Goal: Entertainment & Leisure: Browse casually

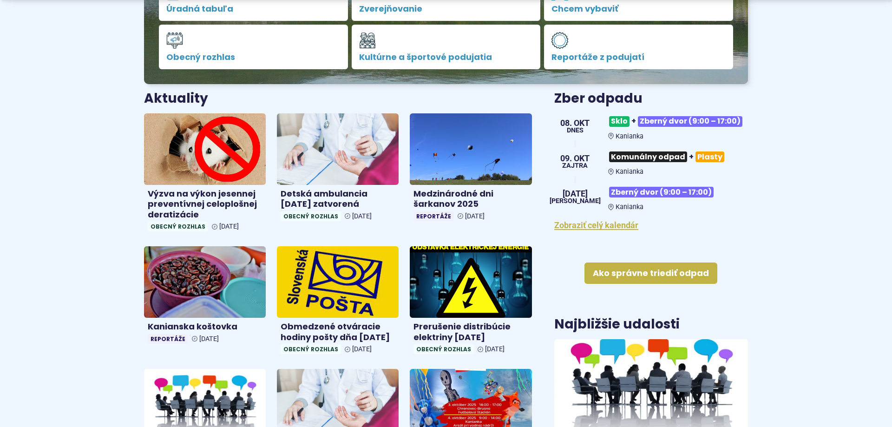
scroll to position [284, 0]
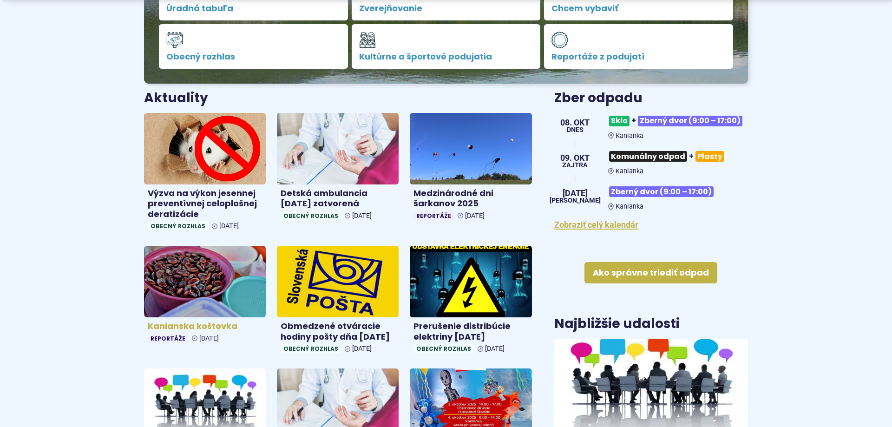
click at [156, 296] on img at bounding box center [205, 282] width 140 height 82
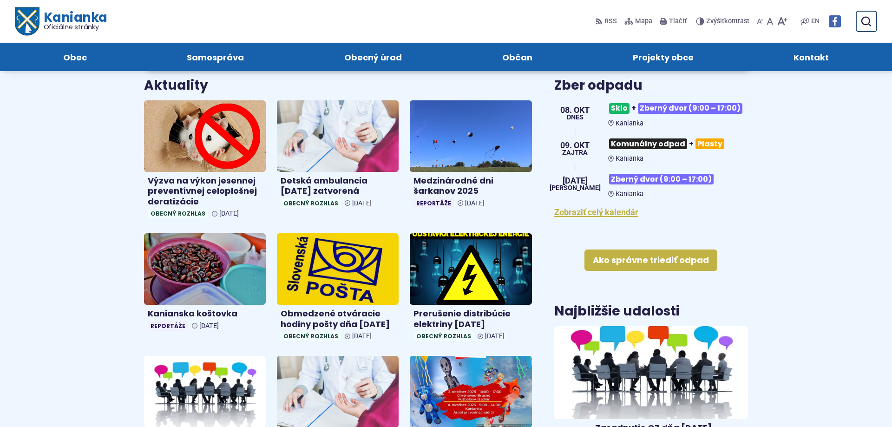
scroll to position [237, 0]
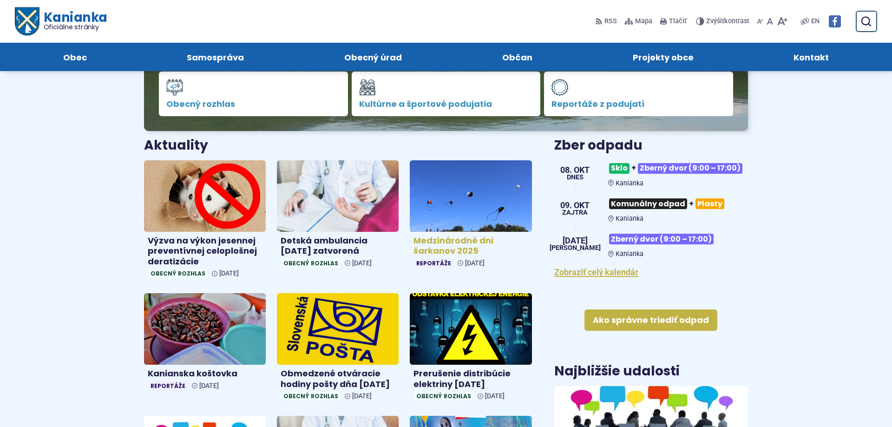
click at [446, 198] on img at bounding box center [471, 196] width 140 height 82
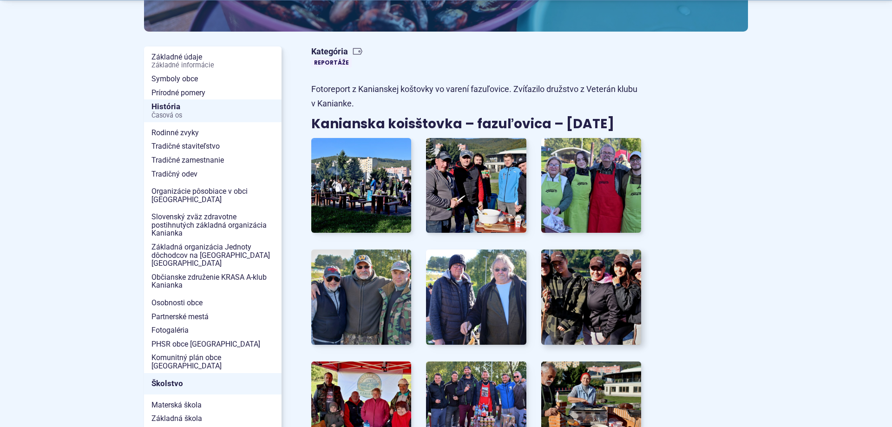
scroll to position [190, 0]
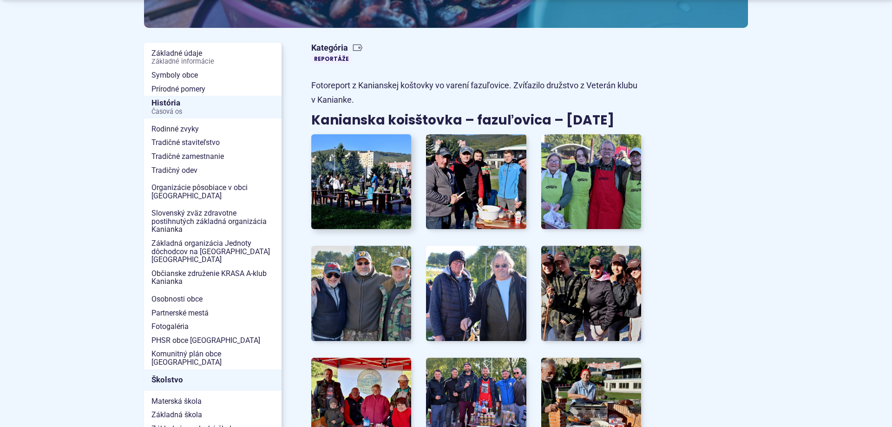
click at [365, 170] on img at bounding box center [361, 181] width 110 height 105
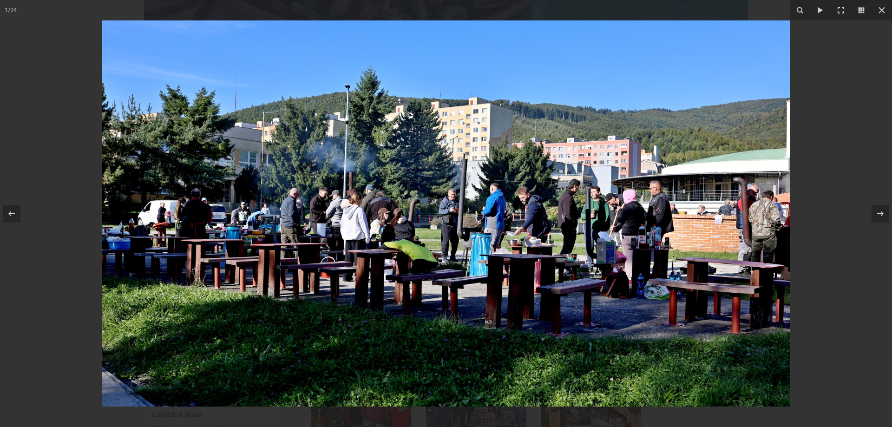
click at [706, 215] on img at bounding box center [446, 213] width 688 height 386
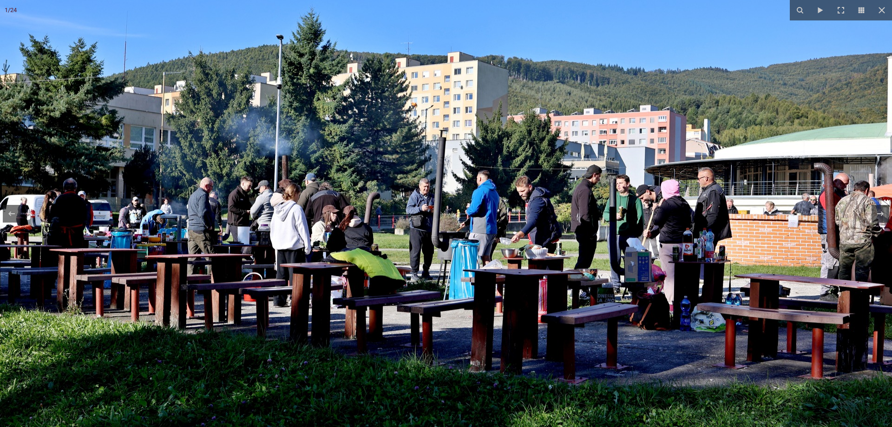
click at [557, 307] on img at bounding box center [416, 213] width 951 height 534
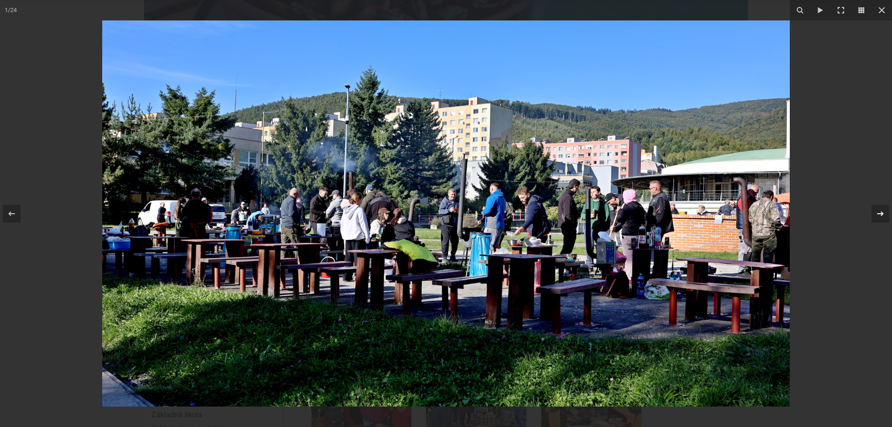
click at [877, 213] on icon at bounding box center [880, 213] width 11 height 11
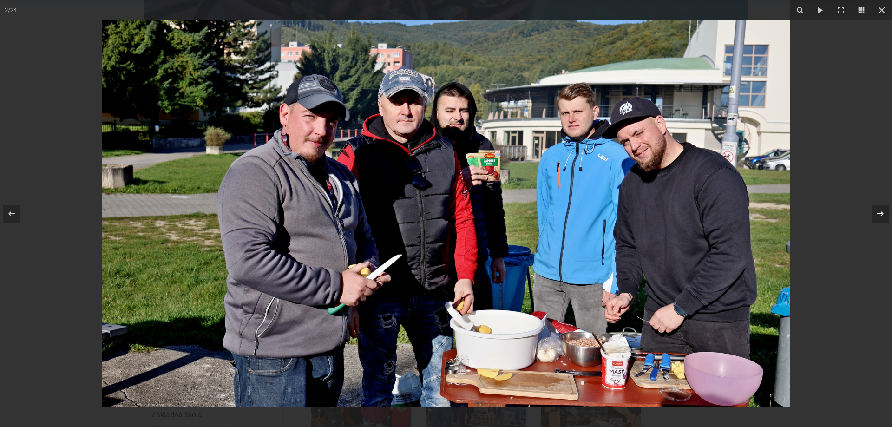
click at [875, 214] on div "2 / 24" at bounding box center [446, 213] width 892 height 427
click at [874, 213] on div at bounding box center [881, 214] width 18 height 18
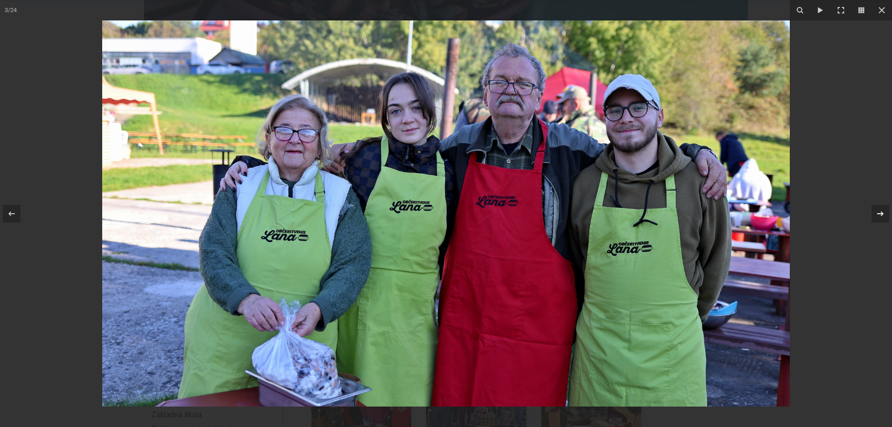
click at [883, 214] on icon at bounding box center [880, 213] width 7 height 5
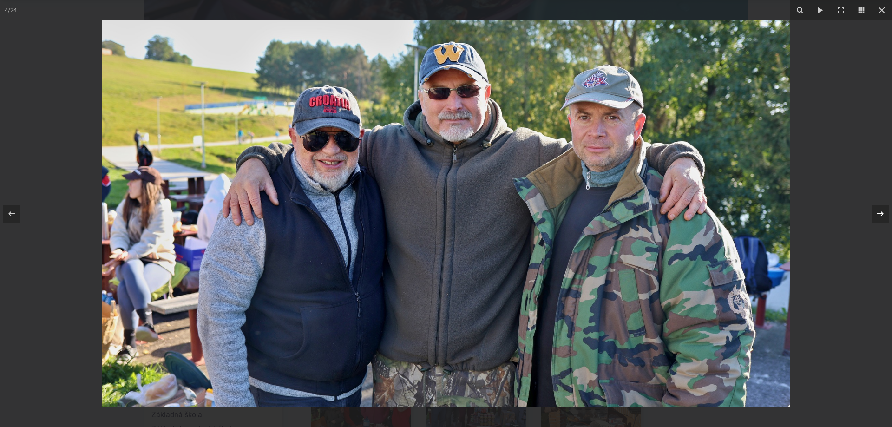
click at [879, 215] on icon at bounding box center [880, 213] width 11 height 11
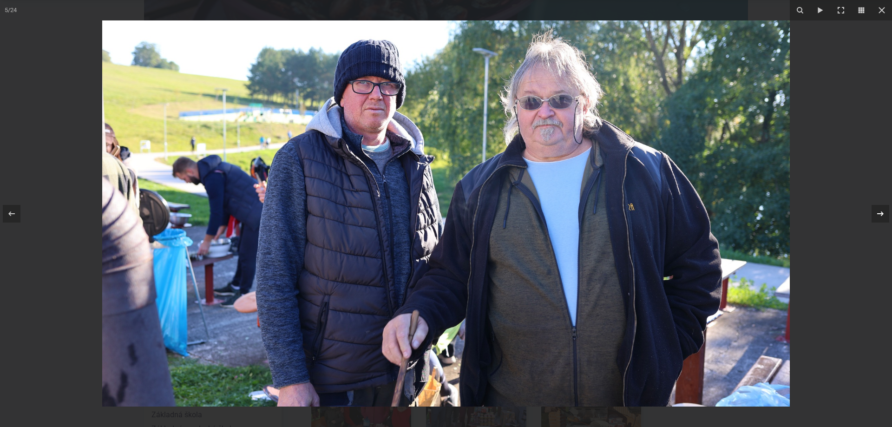
click at [878, 215] on icon at bounding box center [880, 213] width 11 height 11
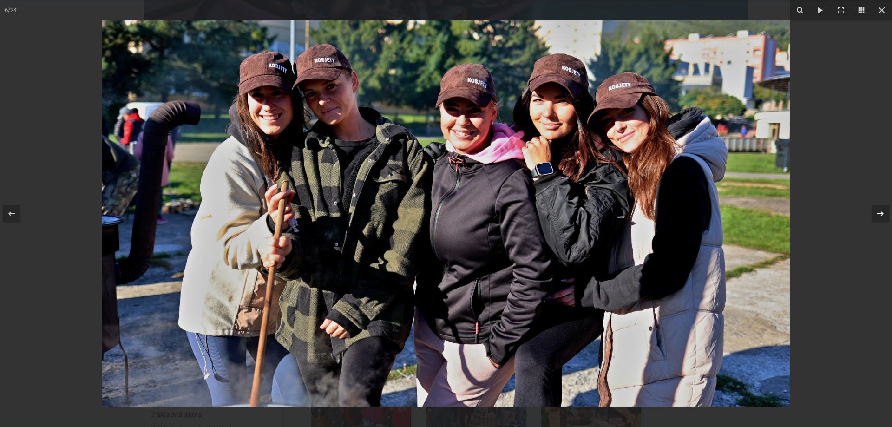
click at [879, 215] on icon at bounding box center [880, 213] width 11 height 11
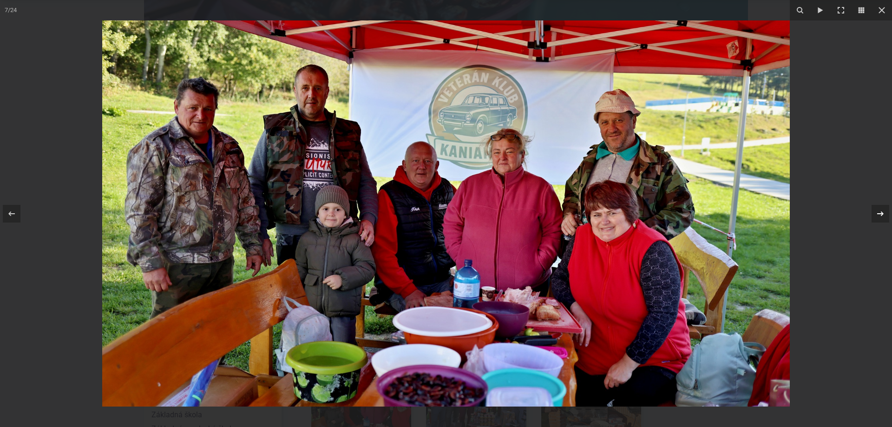
click at [880, 212] on icon at bounding box center [880, 213] width 11 height 11
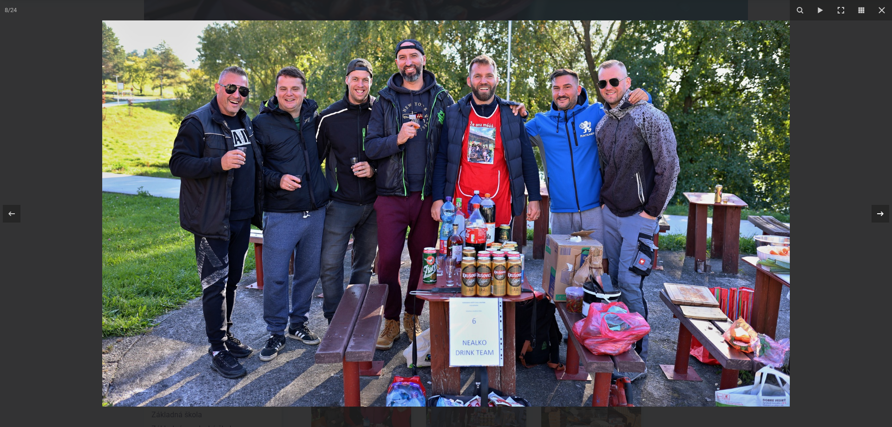
click at [879, 216] on icon at bounding box center [880, 213] width 11 height 11
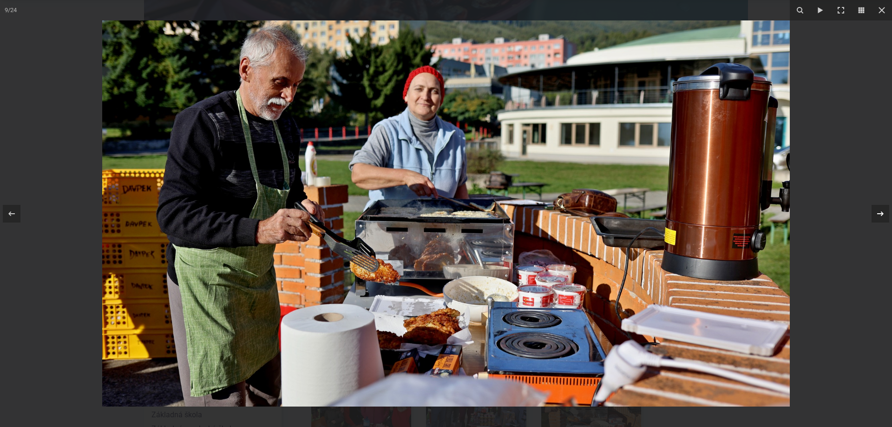
click at [880, 216] on icon at bounding box center [880, 213] width 11 height 11
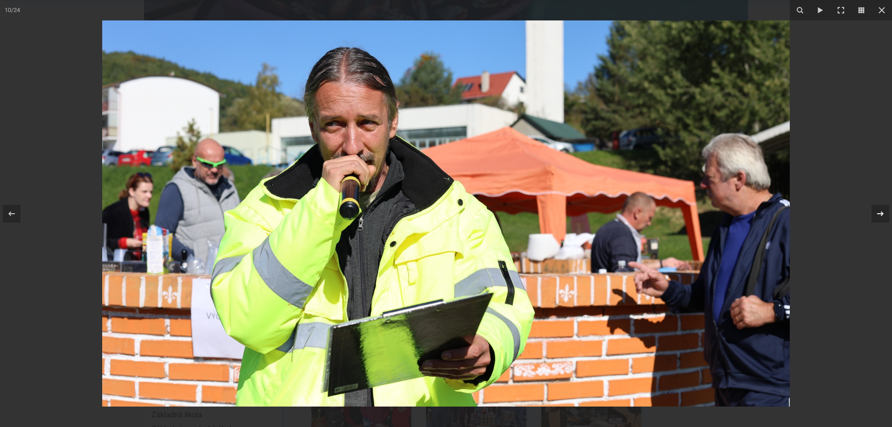
click at [873, 218] on div at bounding box center [881, 214] width 18 height 18
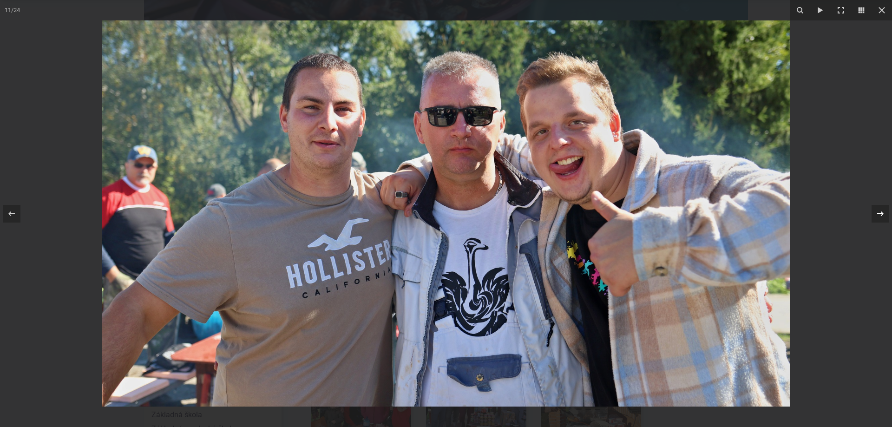
click at [885, 218] on icon at bounding box center [880, 213] width 11 height 11
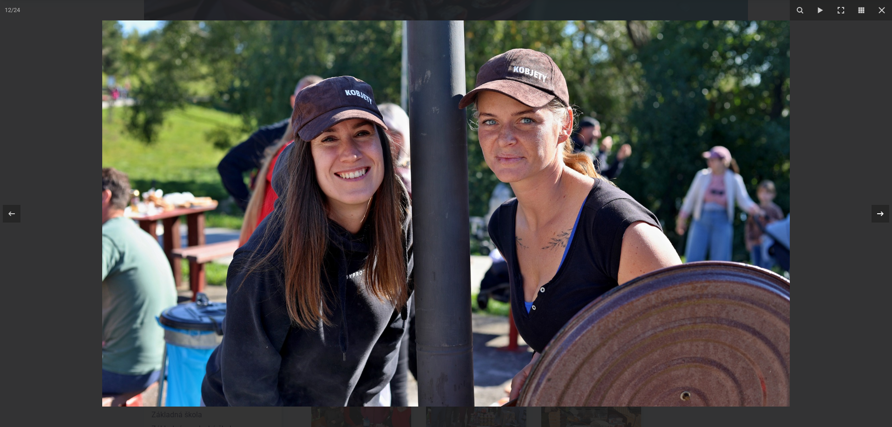
click at [885, 219] on icon at bounding box center [880, 213] width 11 height 11
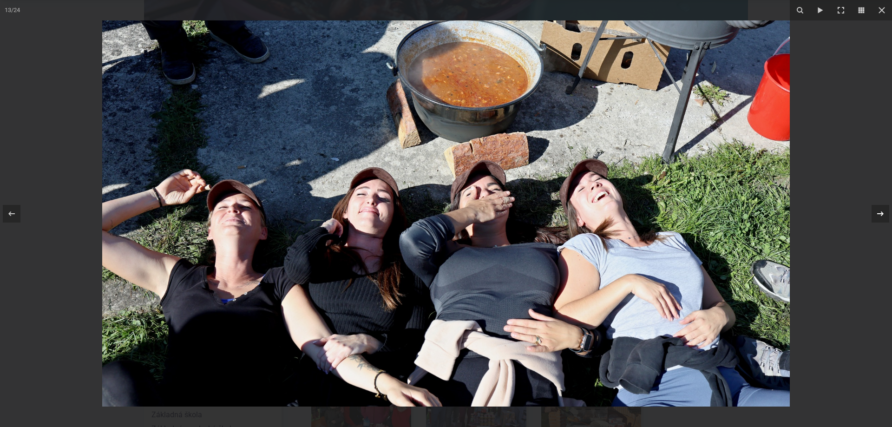
click at [884, 220] on div at bounding box center [881, 214] width 18 height 18
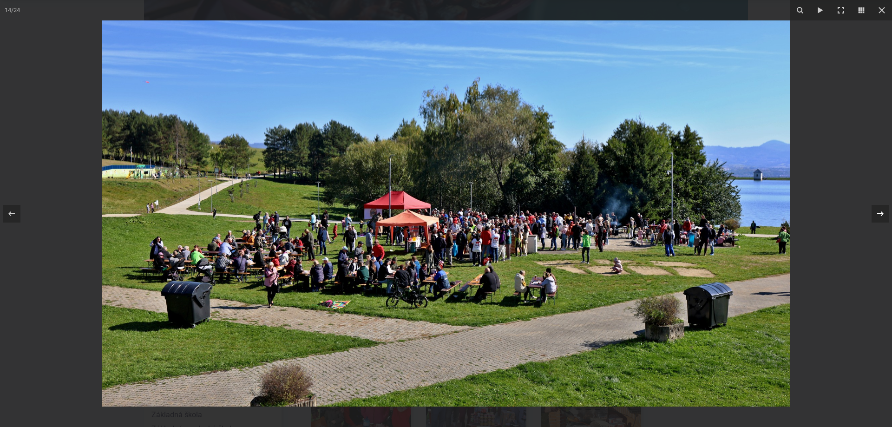
click at [882, 222] on div at bounding box center [881, 214] width 18 height 18
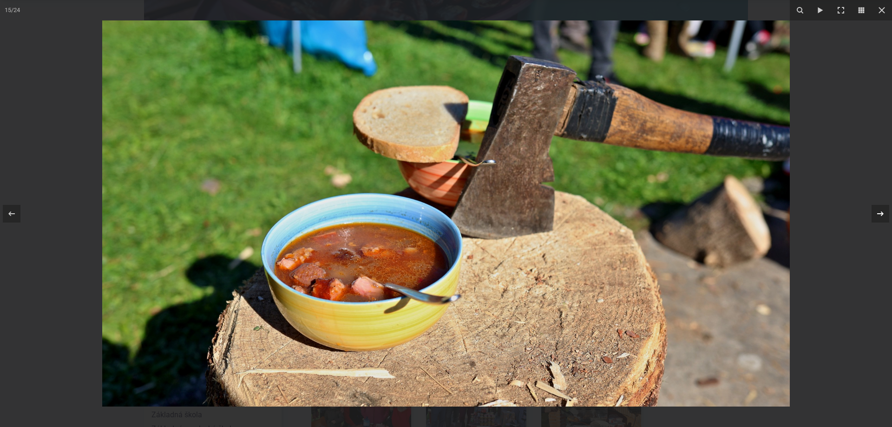
click at [882, 222] on div at bounding box center [881, 214] width 18 height 18
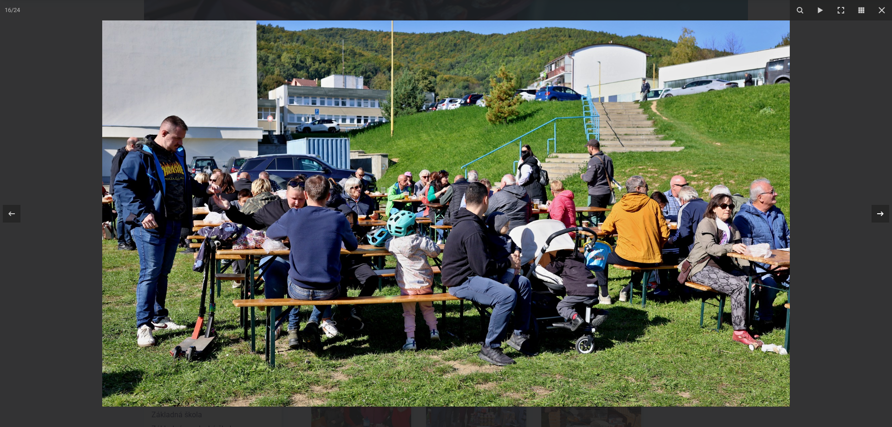
click at [879, 215] on icon at bounding box center [880, 213] width 11 height 11
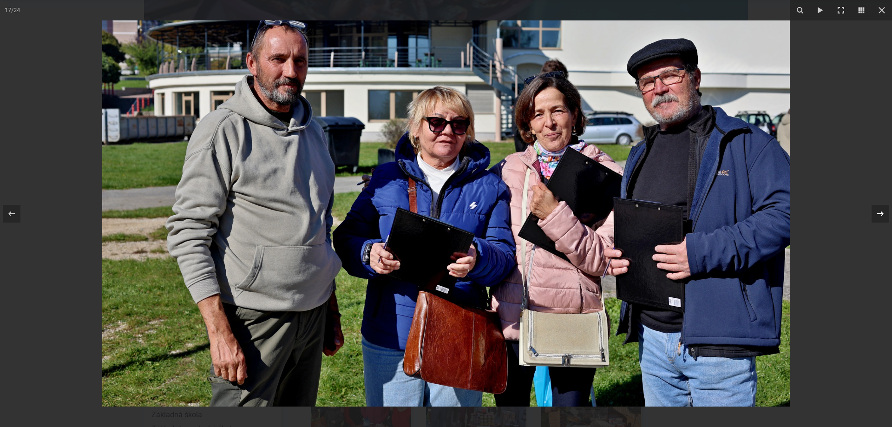
click at [882, 212] on icon at bounding box center [880, 213] width 7 height 5
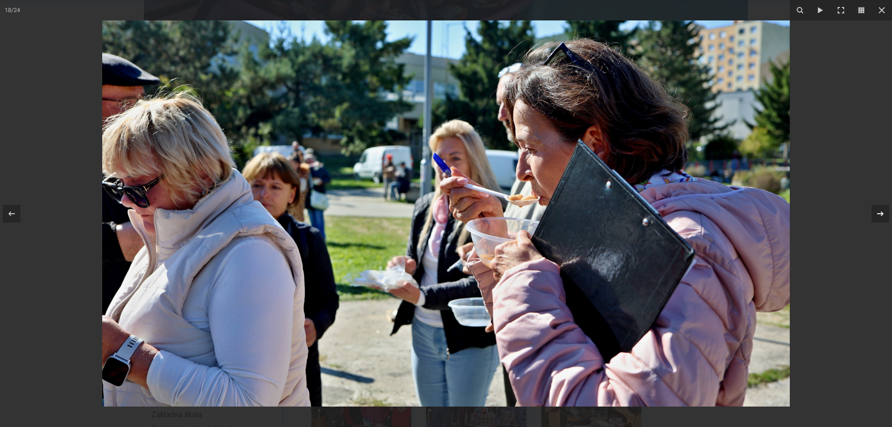
click at [881, 214] on icon at bounding box center [880, 213] width 7 height 5
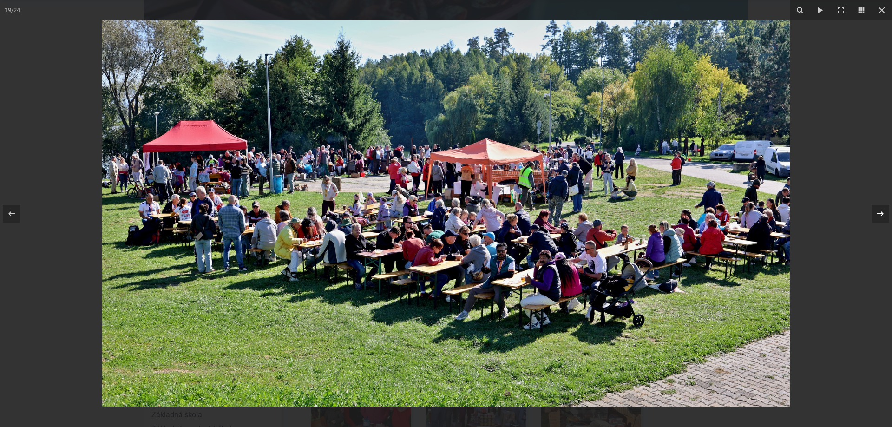
click at [873, 212] on div at bounding box center [881, 214] width 18 height 18
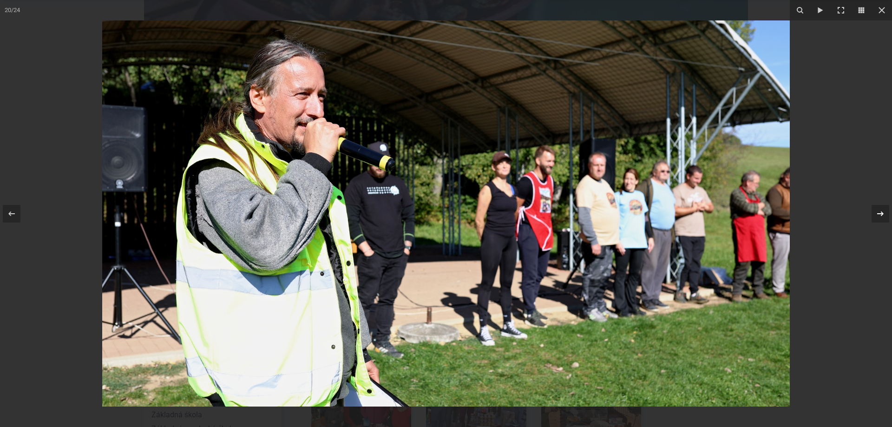
click at [874, 215] on div at bounding box center [881, 214] width 18 height 18
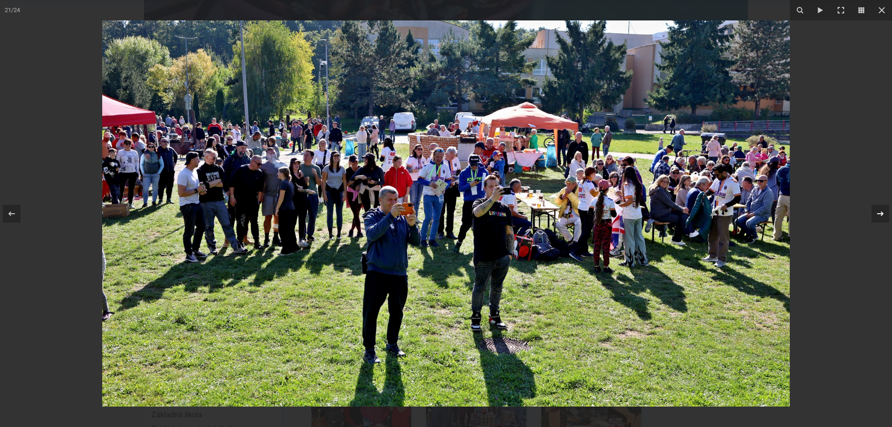
click at [880, 215] on icon at bounding box center [880, 213] width 11 height 11
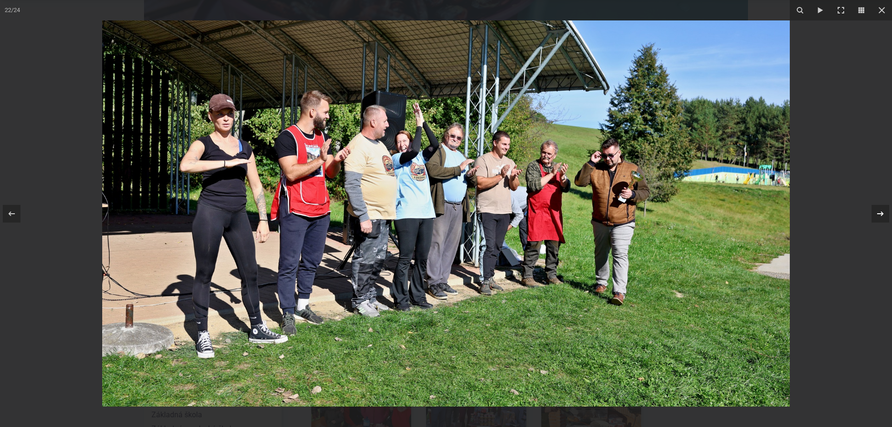
click at [880, 215] on div "22 / 24" at bounding box center [446, 213] width 892 height 427
click at [880, 215] on icon at bounding box center [880, 213] width 11 height 11
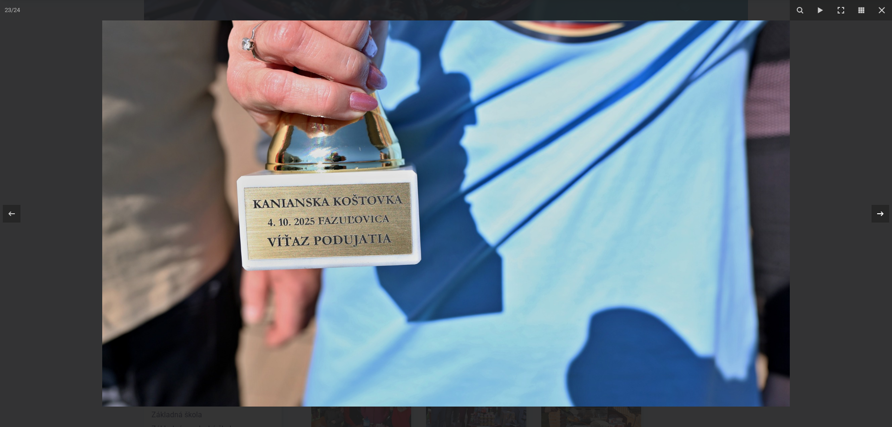
click at [876, 208] on icon at bounding box center [880, 213] width 11 height 11
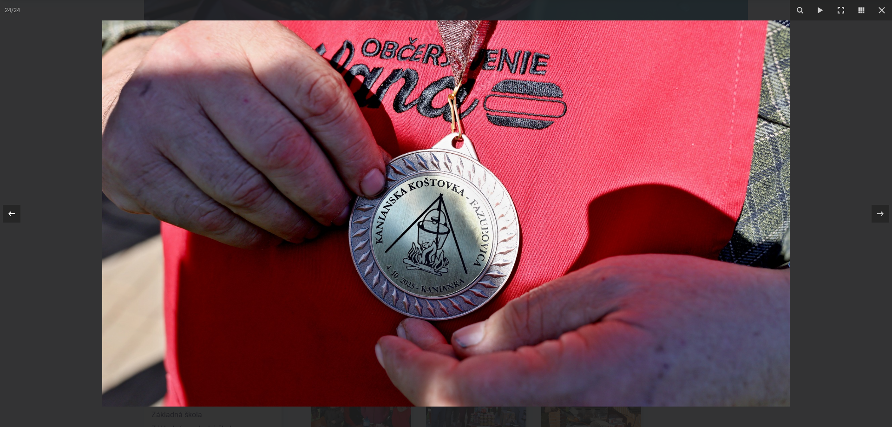
click at [6, 214] on div at bounding box center [12, 214] width 18 height 18
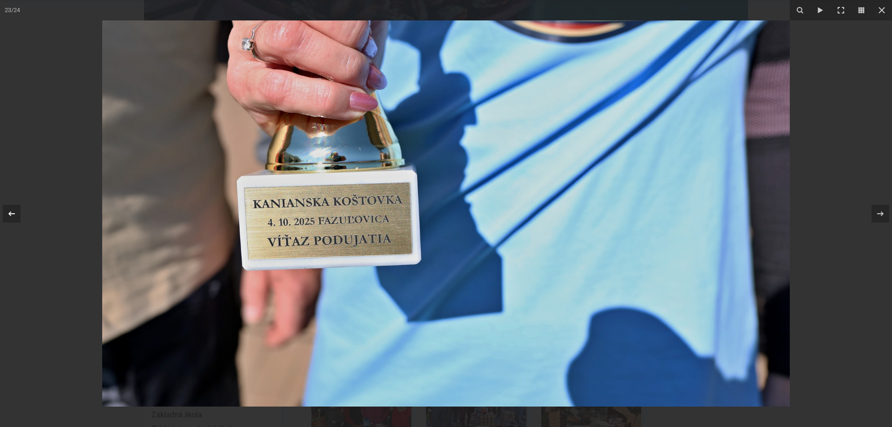
click at [9, 215] on icon at bounding box center [11, 213] width 11 height 11
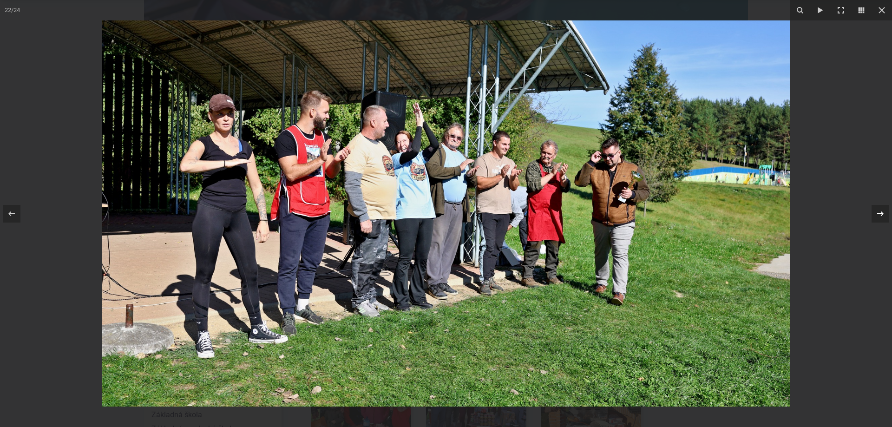
click at [885, 216] on icon at bounding box center [880, 213] width 11 height 11
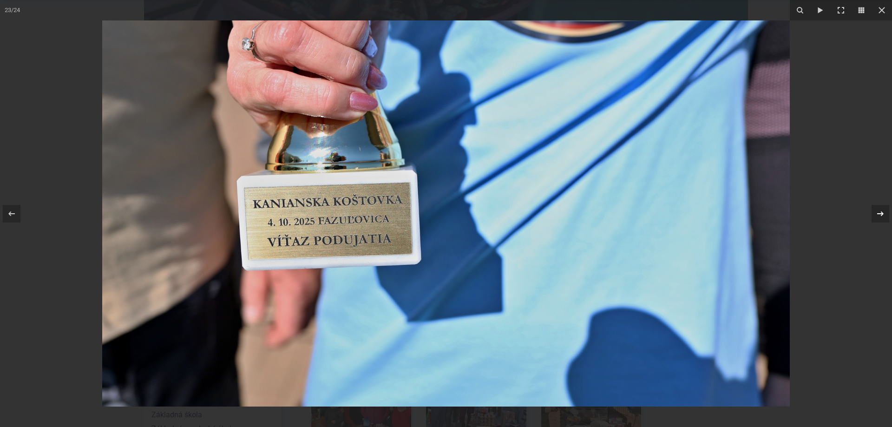
click at [880, 218] on icon at bounding box center [880, 213] width 11 height 11
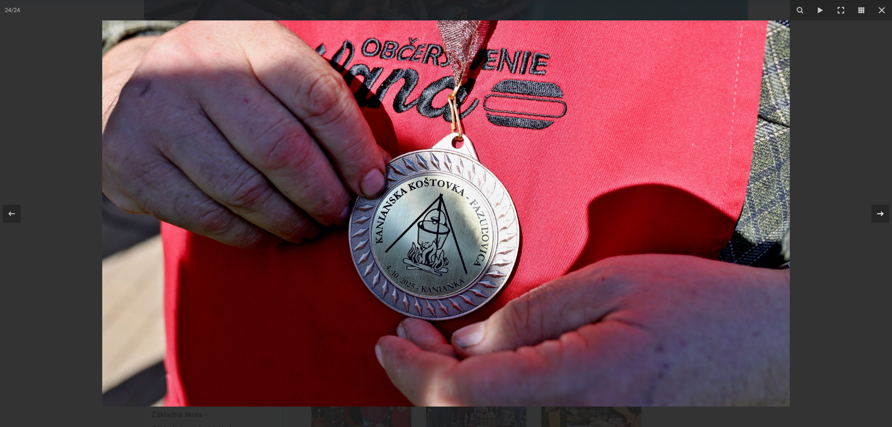
click at [878, 218] on icon at bounding box center [880, 213] width 11 height 11
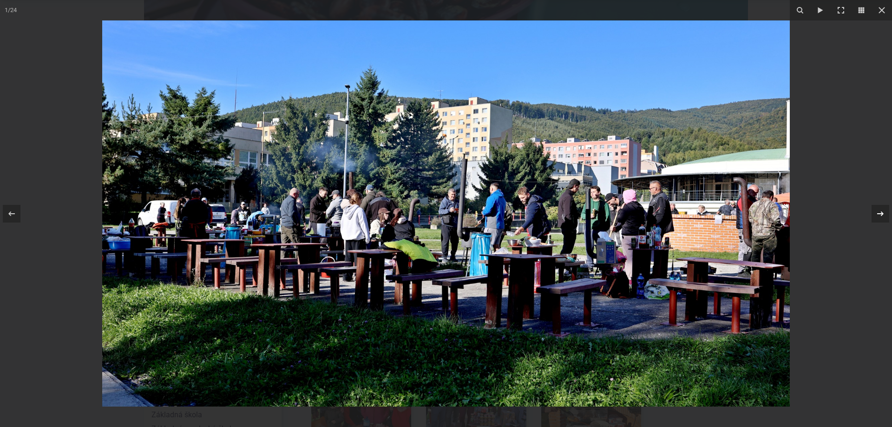
click at [878, 218] on icon at bounding box center [880, 213] width 11 height 11
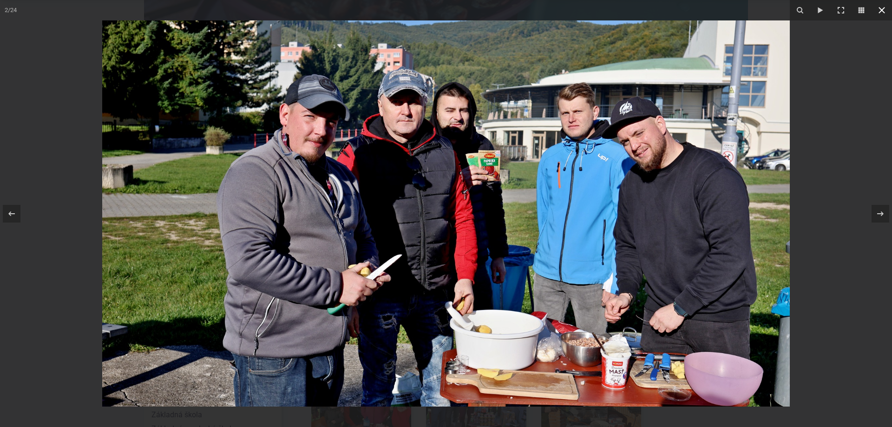
click at [882, 12] on icon at bounding box center [881, 10] width 11 height 11
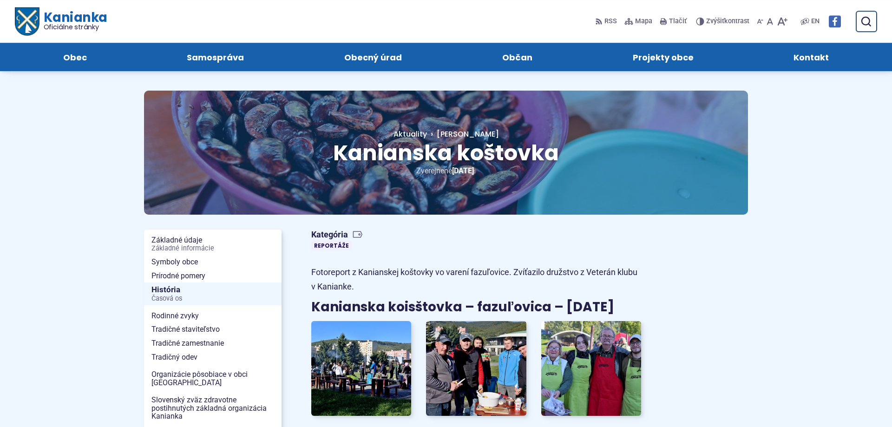
scroll to position [0, 0]
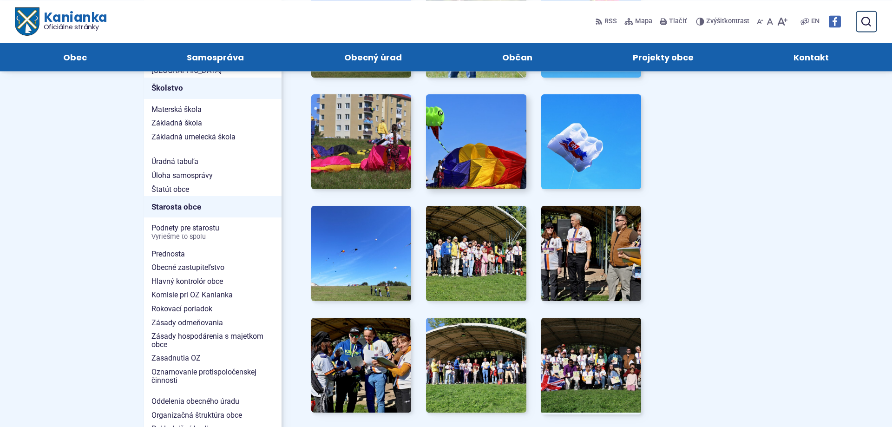
scroll to position [474, 0]
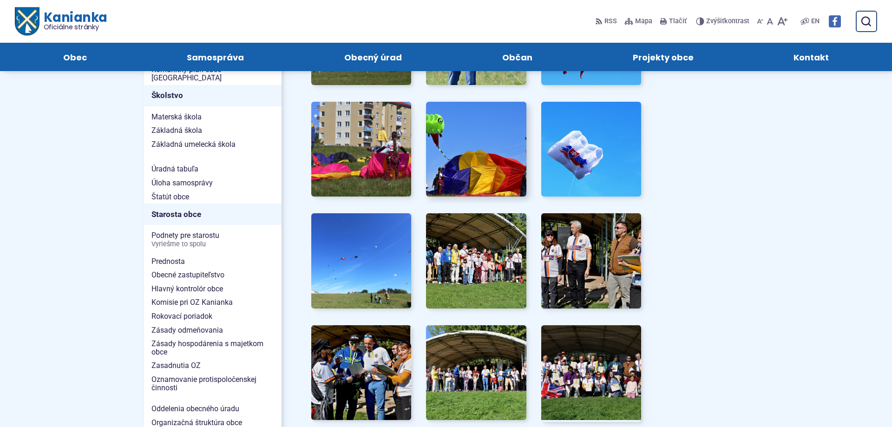
click at [483, 149] on img at bounding box center [476, 149] width 110 height 105
